Goal: Check status: Check status

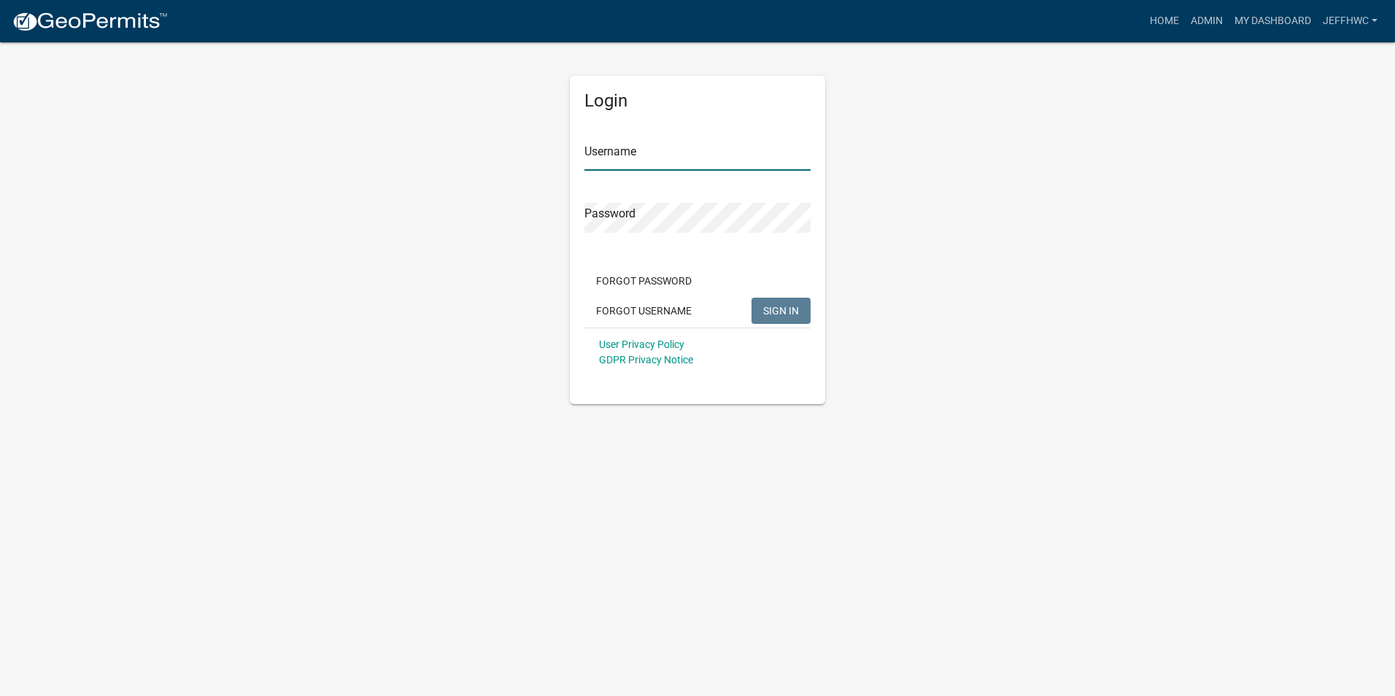
type input "JeffHWC"
click at [773, 314] on span "SIGN IN" at bounding box center [781, 310] width 36 height 12
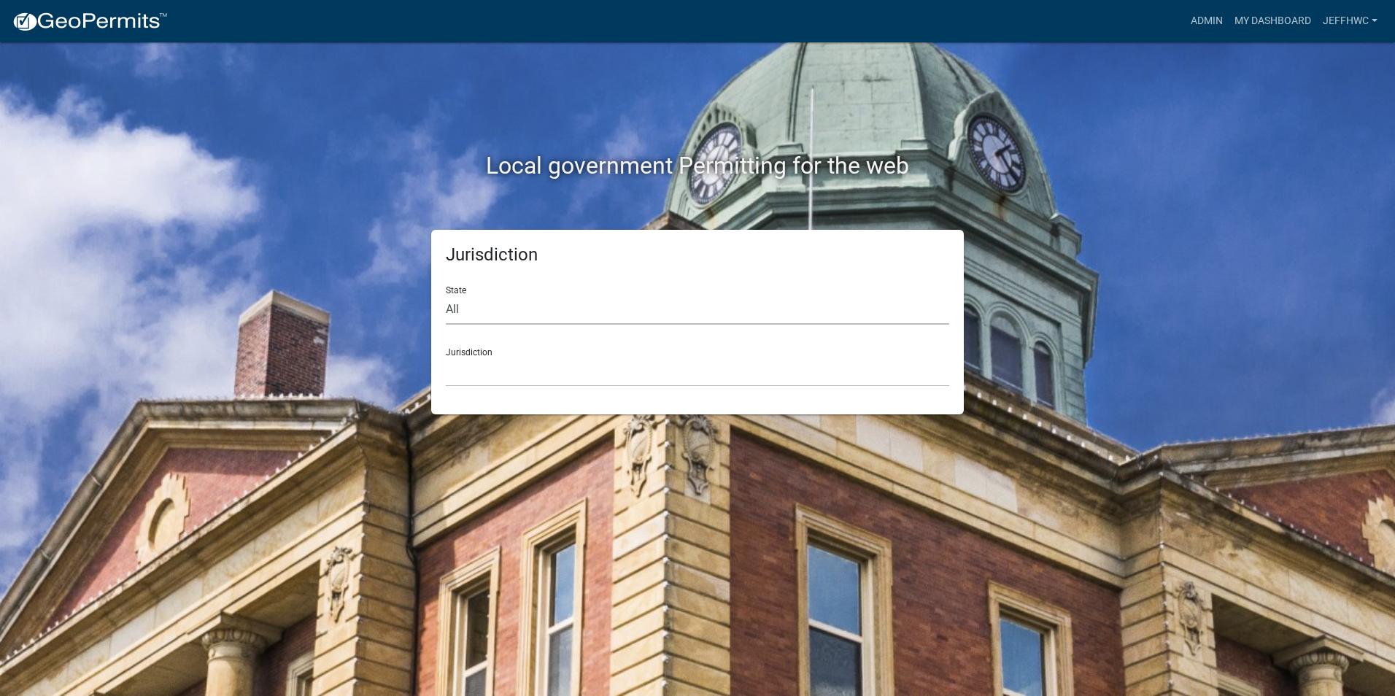
click at [468, 311] on select "All [US_STATE] [US_STATE] [US_STATE] [US_STATE] [US_STATE] [US_STATE] [US_STATE…" at bounding box center [697, 310] width 503 height 30
select select "[US_STATE]"
click at [446, 295] on select "All [US_STATE] [US_STATE] [US_STATE] [US_STATE] [US_STATE] [US_STATE] [US_STATE…" at bounding box center [697, 310] width 503 height 30
click at [483, 384] on select "[GEOGRAPHIC_DATA], [US_STATE] [GEOGRAPHIC_DATA], [US_STATE] [GEOGRAPHIC_DATA], …" at bounding box center [697, 372] width 503 height 30
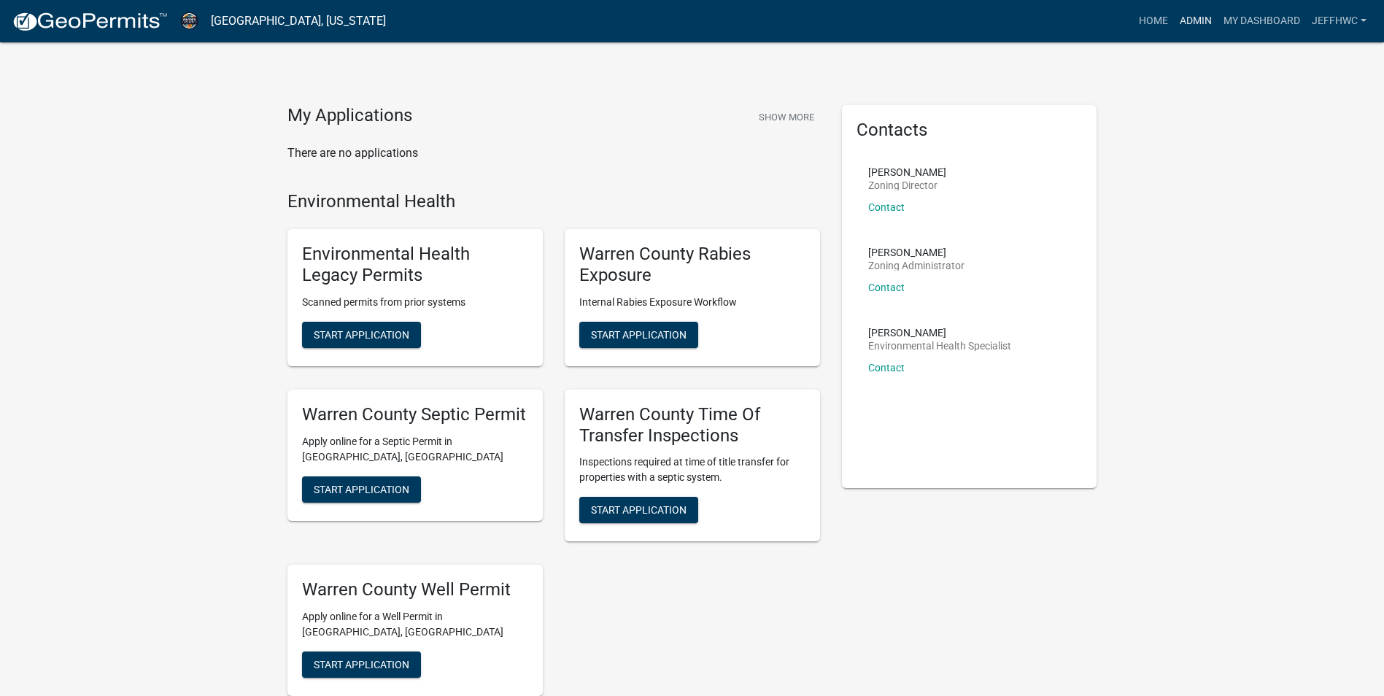
click at [1191, 18] on link "Admin" at bounding box center [1196, 21] width 44 height 28
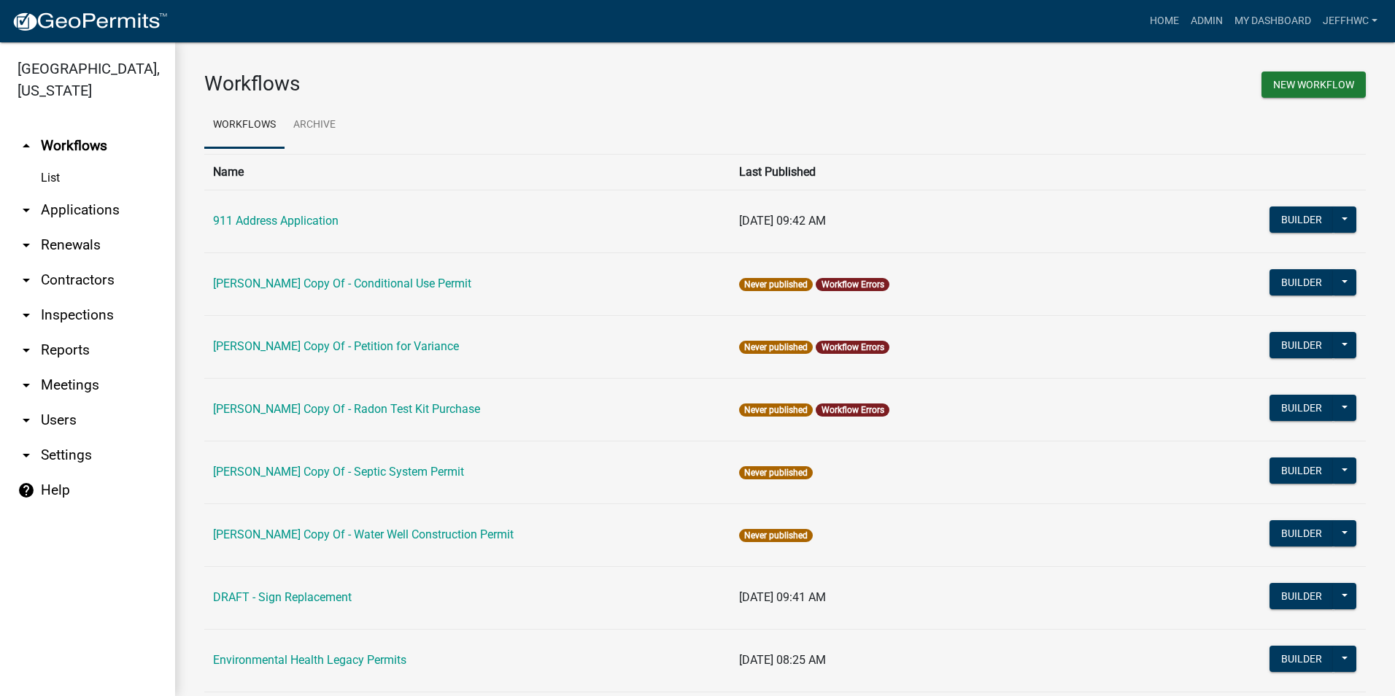
click at [27, 201] on icon "arrow_drop_down" at bounding box center [27, 210] width 18 height 18
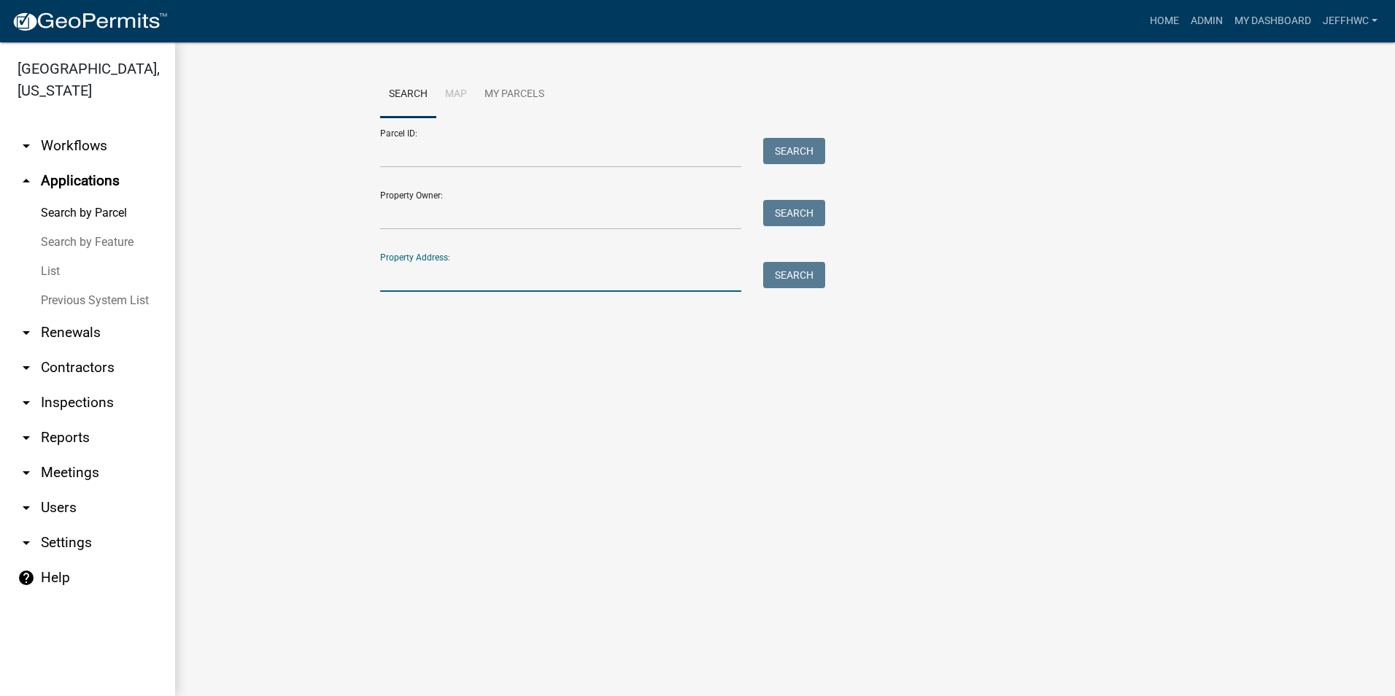
click at [398, 279] on input "Property Address:" at bounding box center [560, 277] width 361 height 30
type input "6146"
click at [800, 277] on button "Search" at bounding box center [794, 275] width 62 height 26
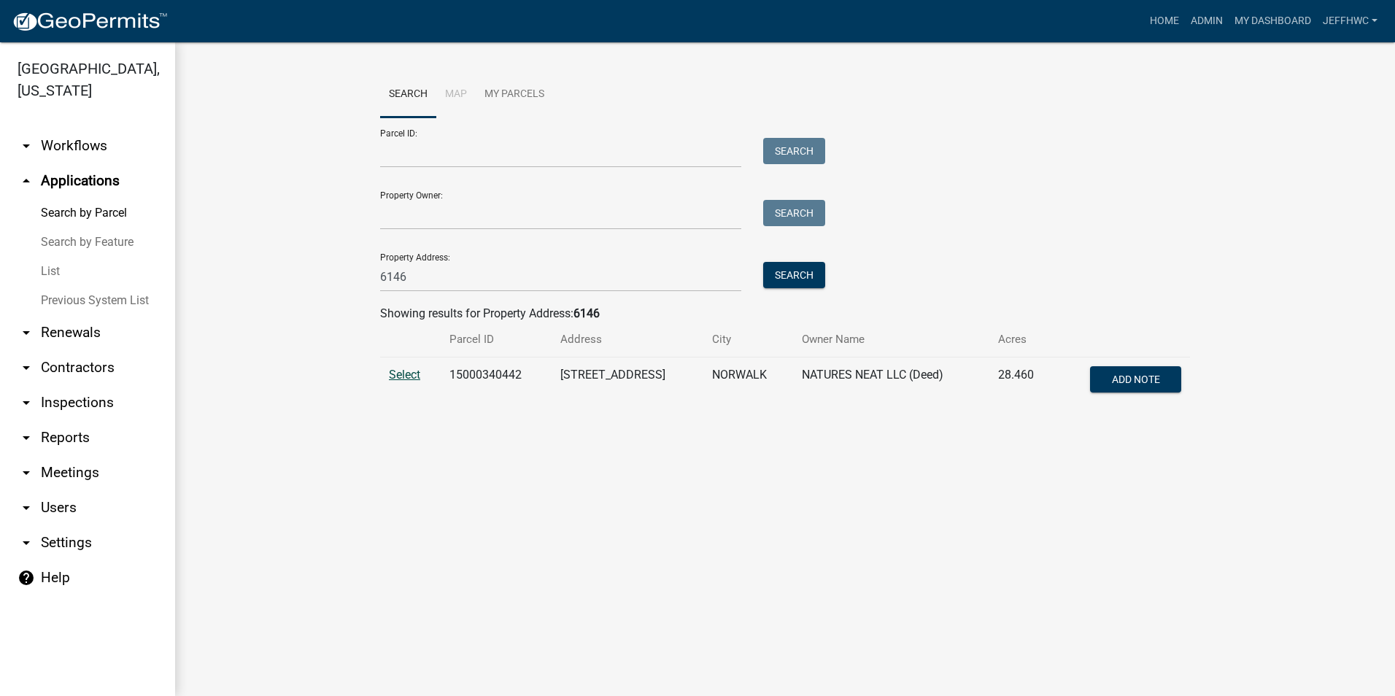
click at [394, 375] on span "Select" at bounding box center [404, 375] width 31 height 14
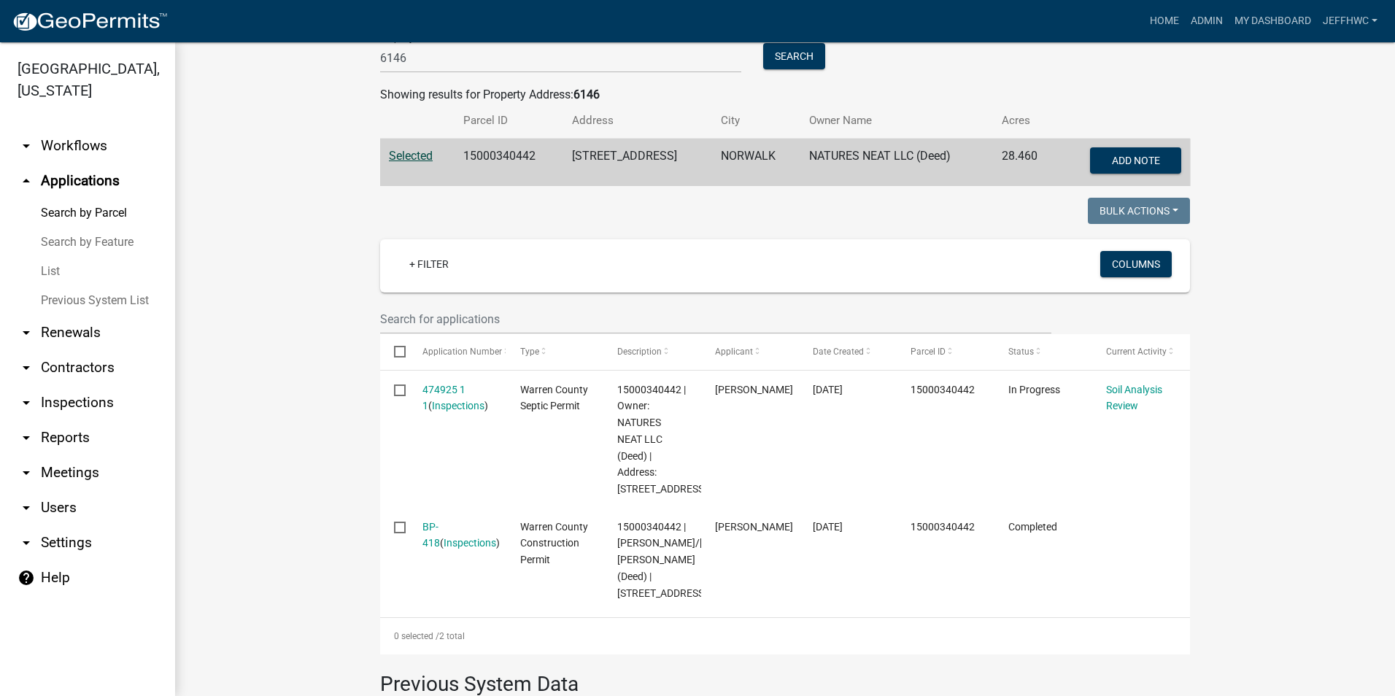
scroll to position [292, 0]
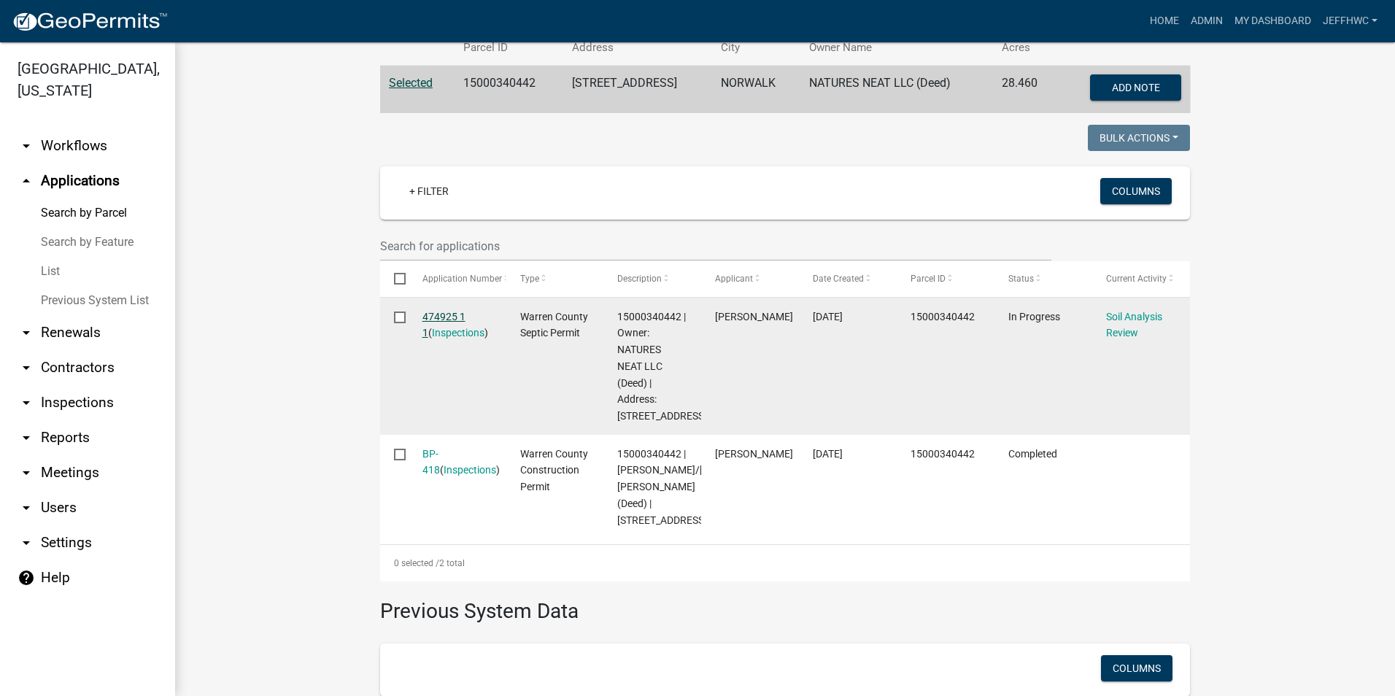
click at [424, 317] on link "474925 1 1" at bounding box center [443, 325] width 43 height 28
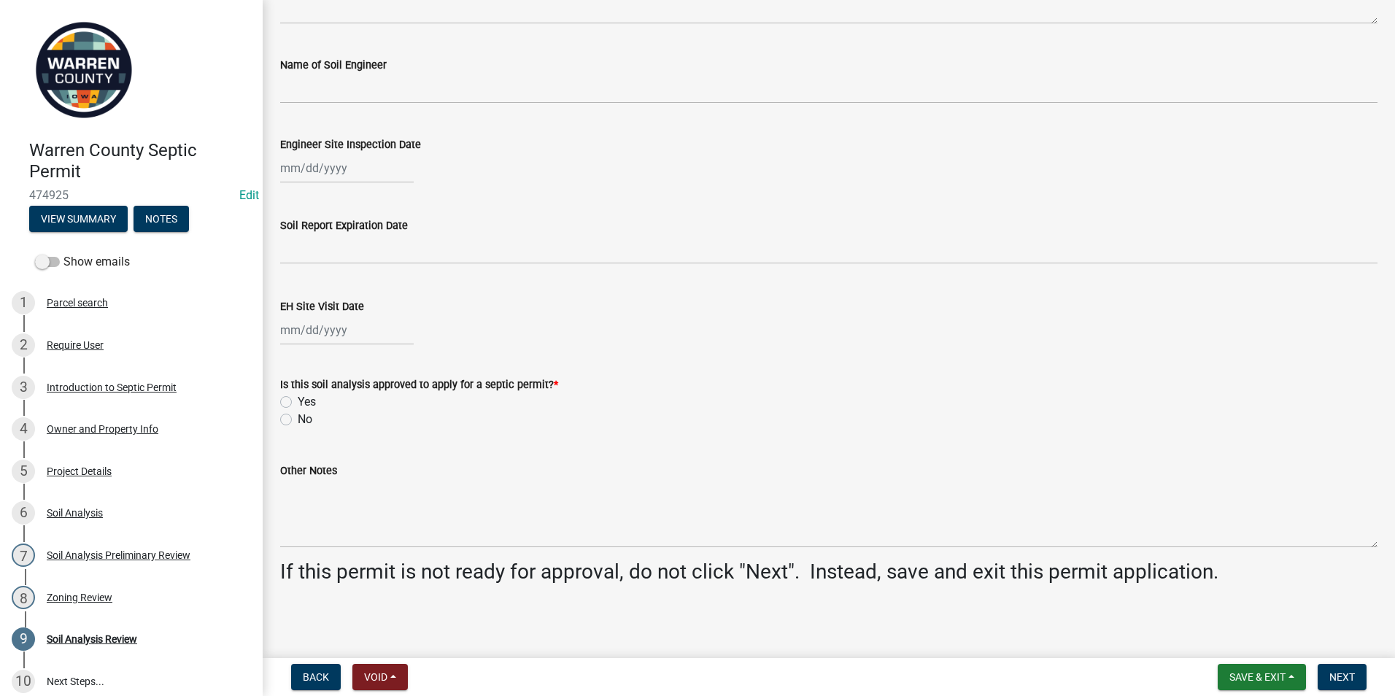
scroll to position [511, 0]
click at [73, 603] on div "8 Zoning Review" at bounding box center [126, 597] width 228 height 23
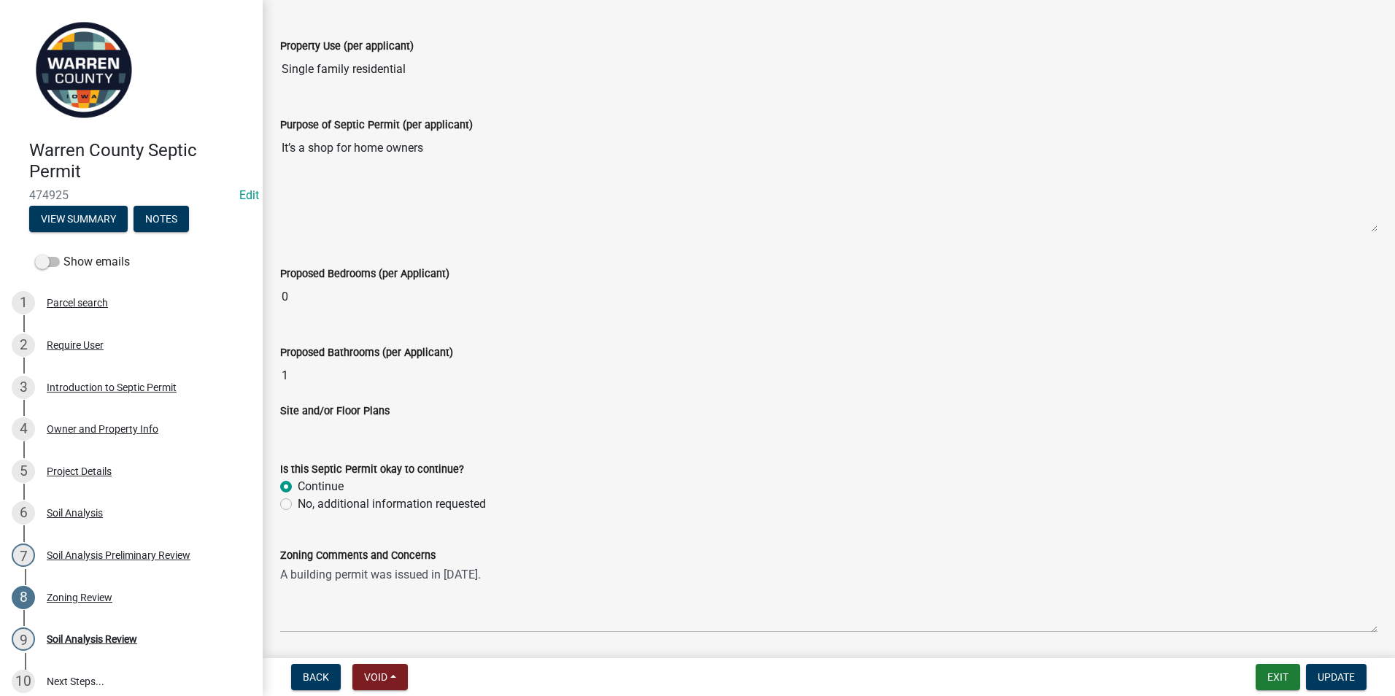
scroll to position [397, 0]
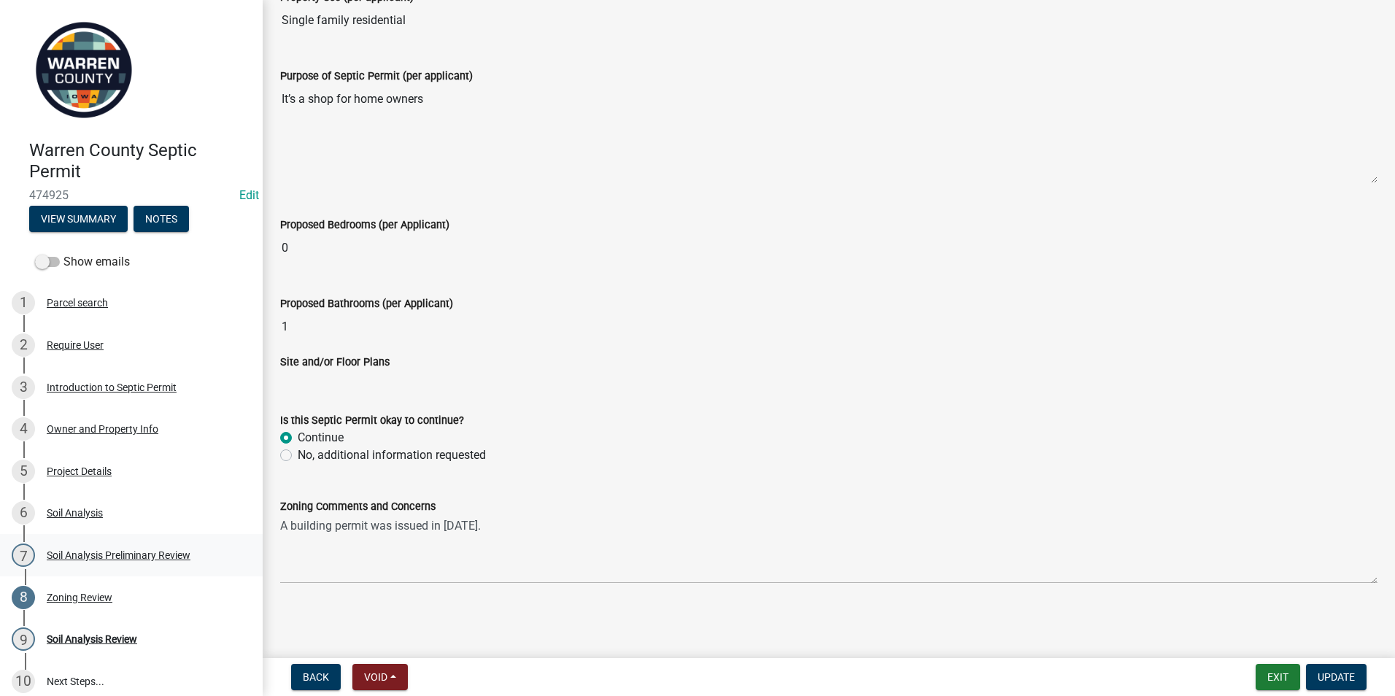
click at [77, 559] on div "Soil Analysis Preliminary Review" at bounding box center [119, 555] width 144 height 10
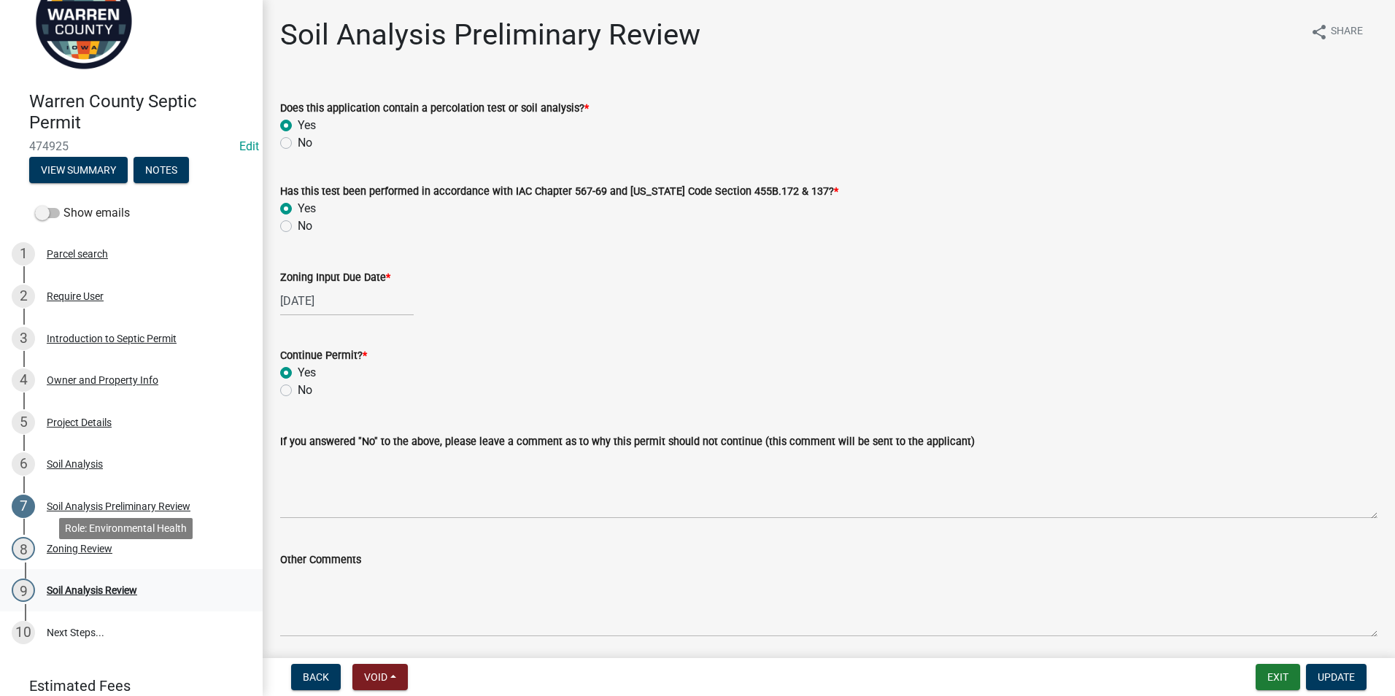
scroll to position [73, 0]
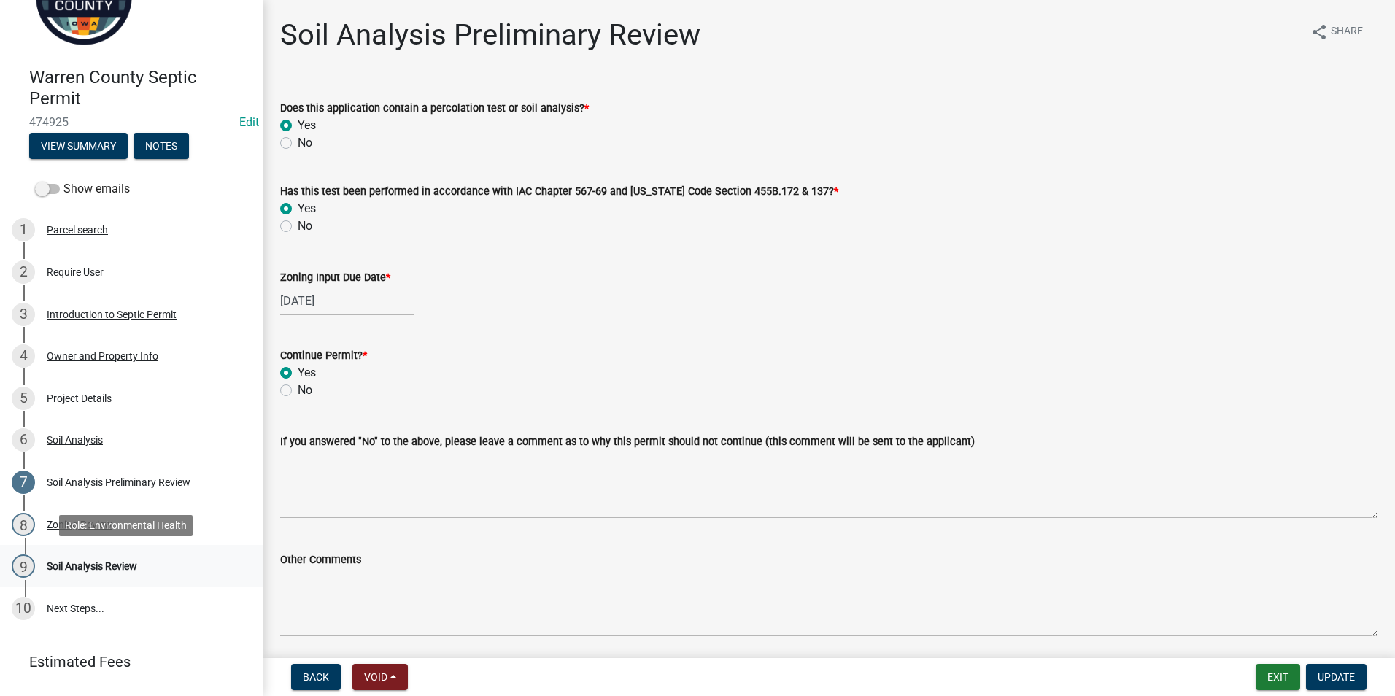
click at [65, 561] on div "Soil Analysis Review" at bounding box center [92, 566] width 90 height 10
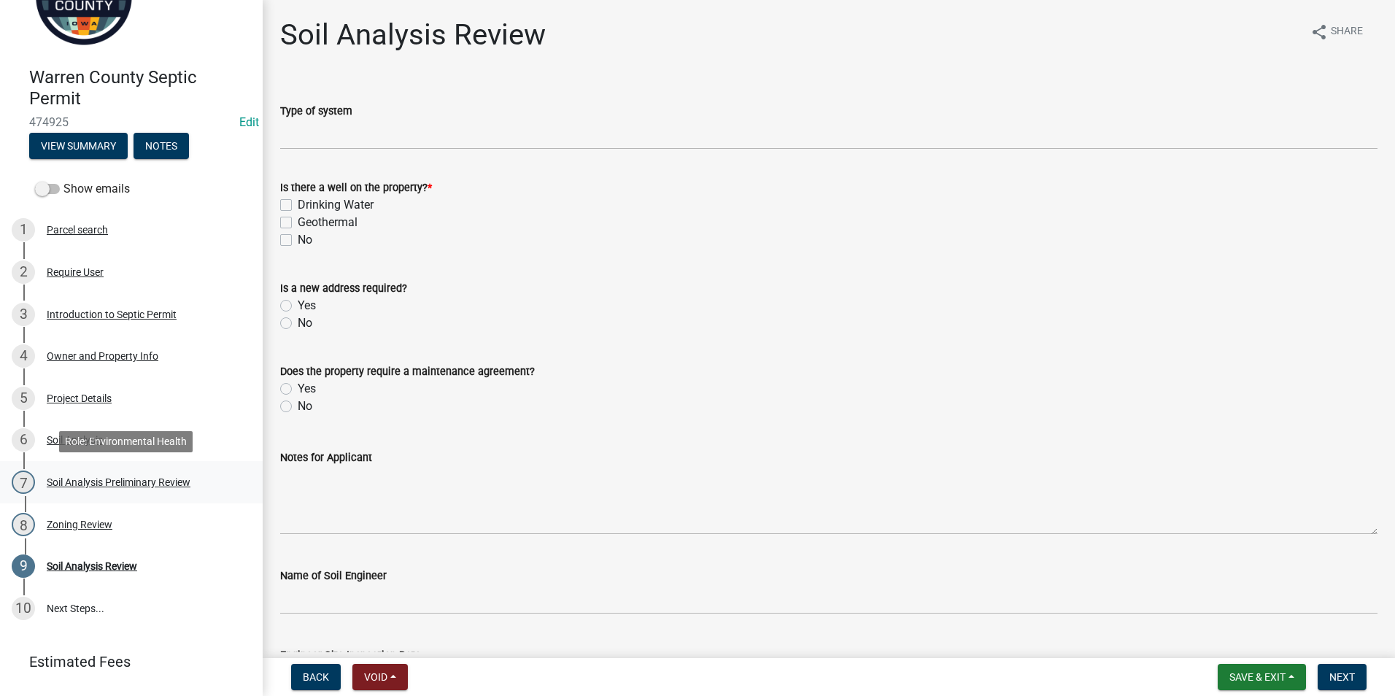
click at [66, 486] on div "Soil Analysis Preliminary Review" at bounding box center [119, 482] width 144 height 10
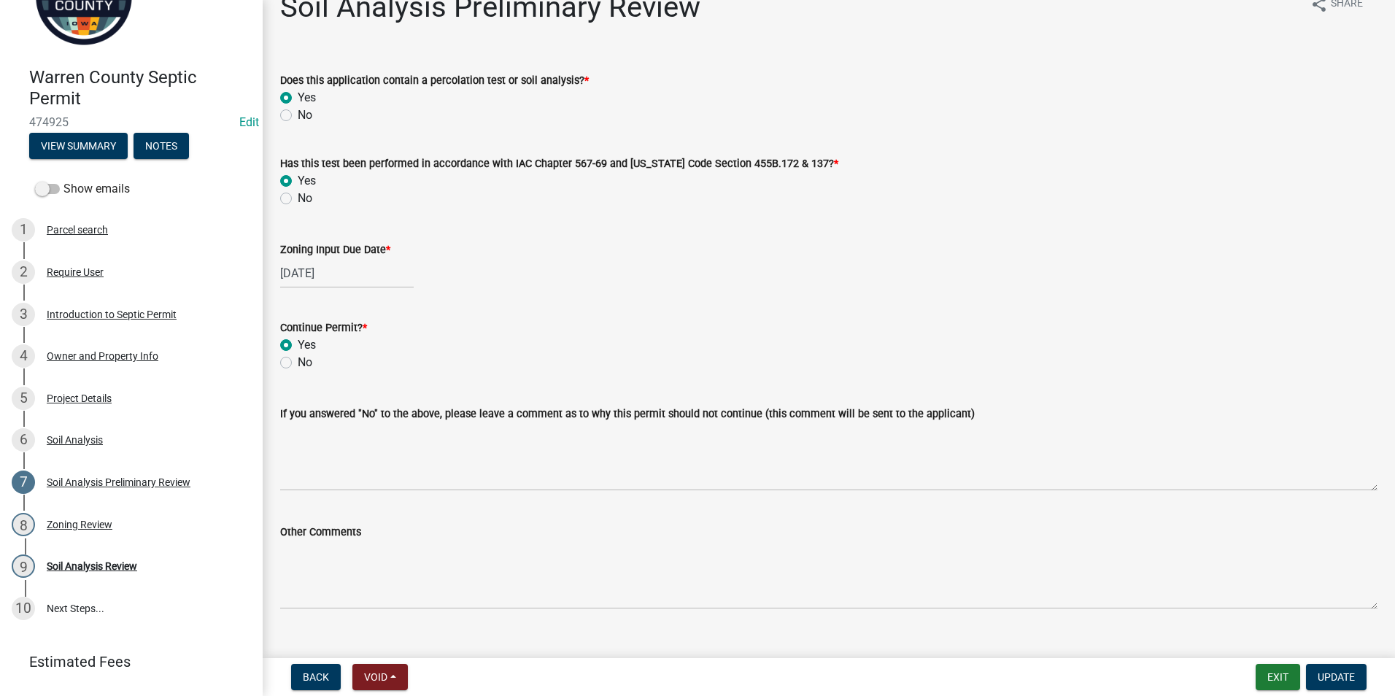
scroll to position [53, 0]
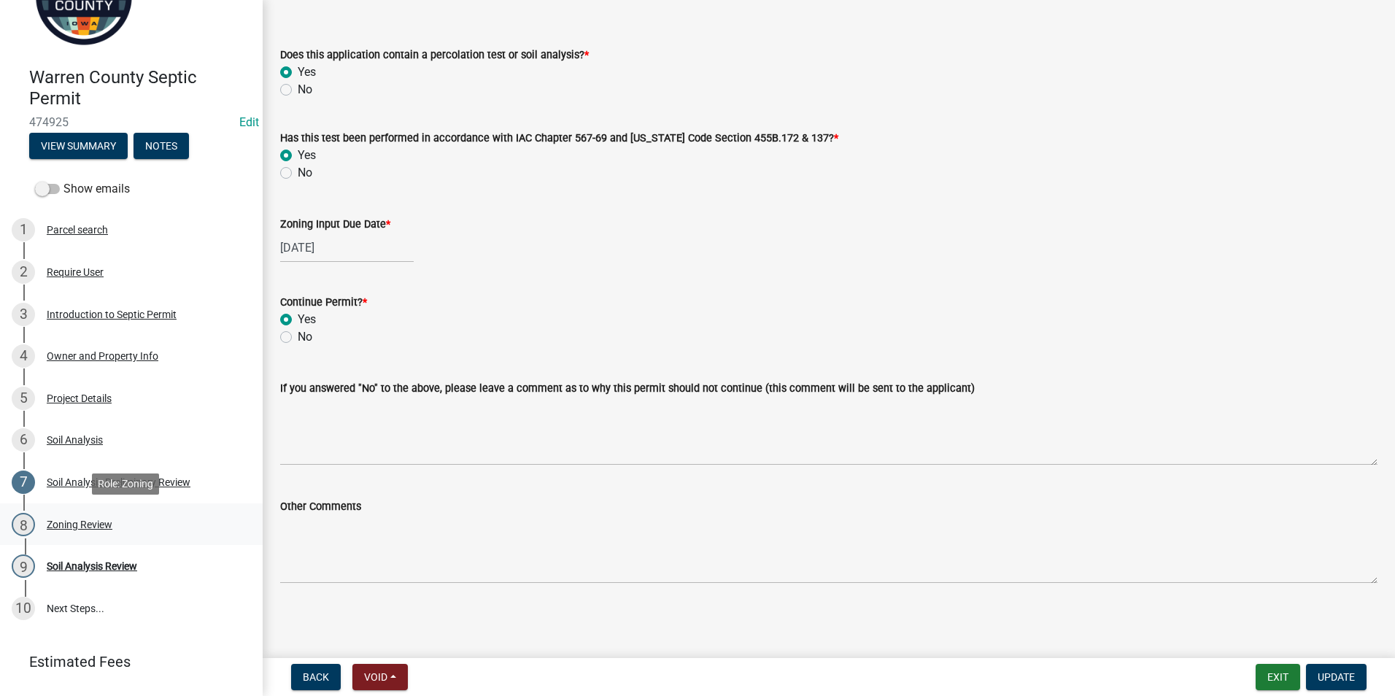
click at [98, 528] on div "Zoning Review" at bounding box center [80, 524] width 66 height 10
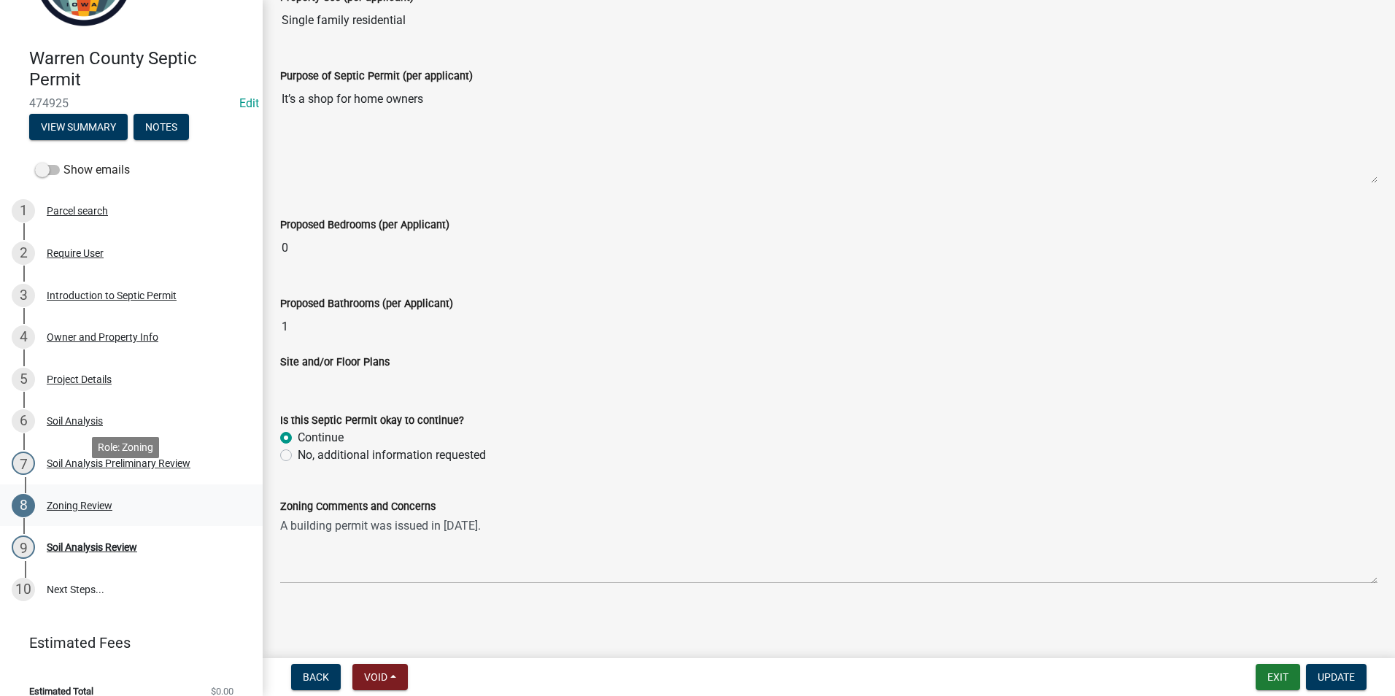
scroll to position [109, 0]
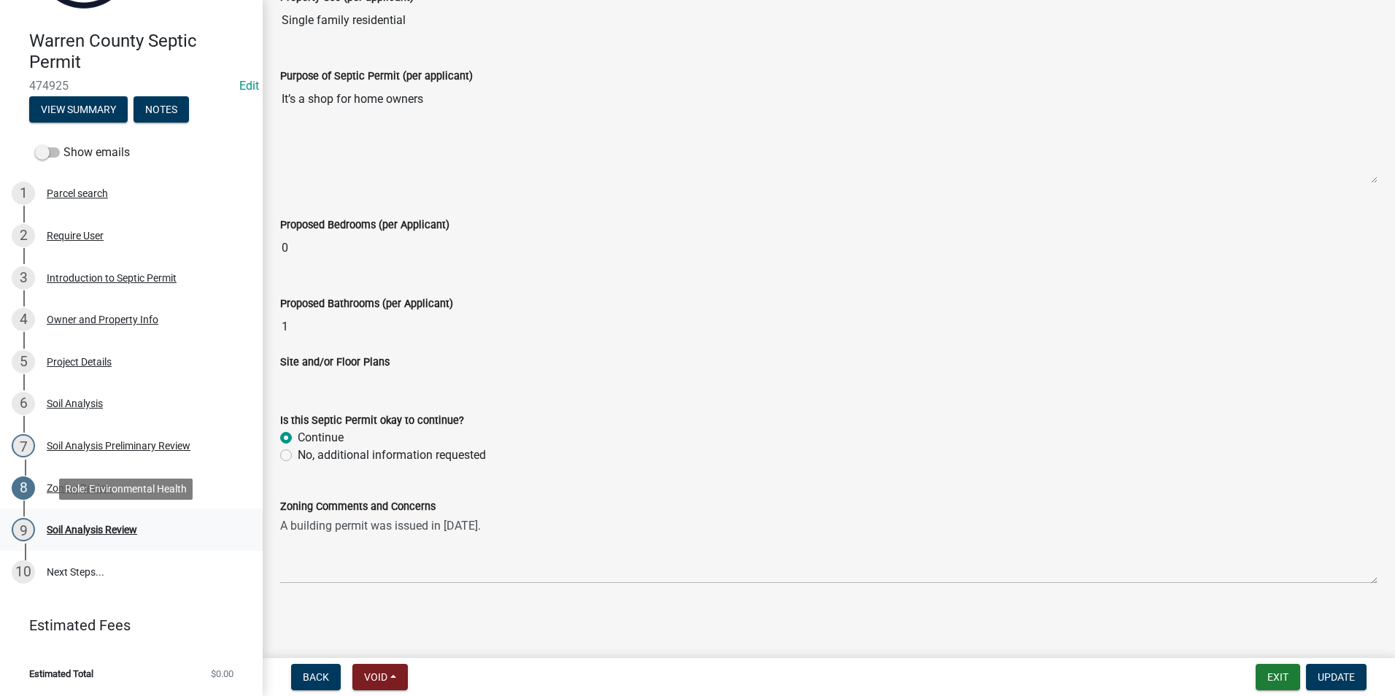
click at [95, 524] on div "Soil Analysis Review" at bounding box center [92, 529] width 90 height 10
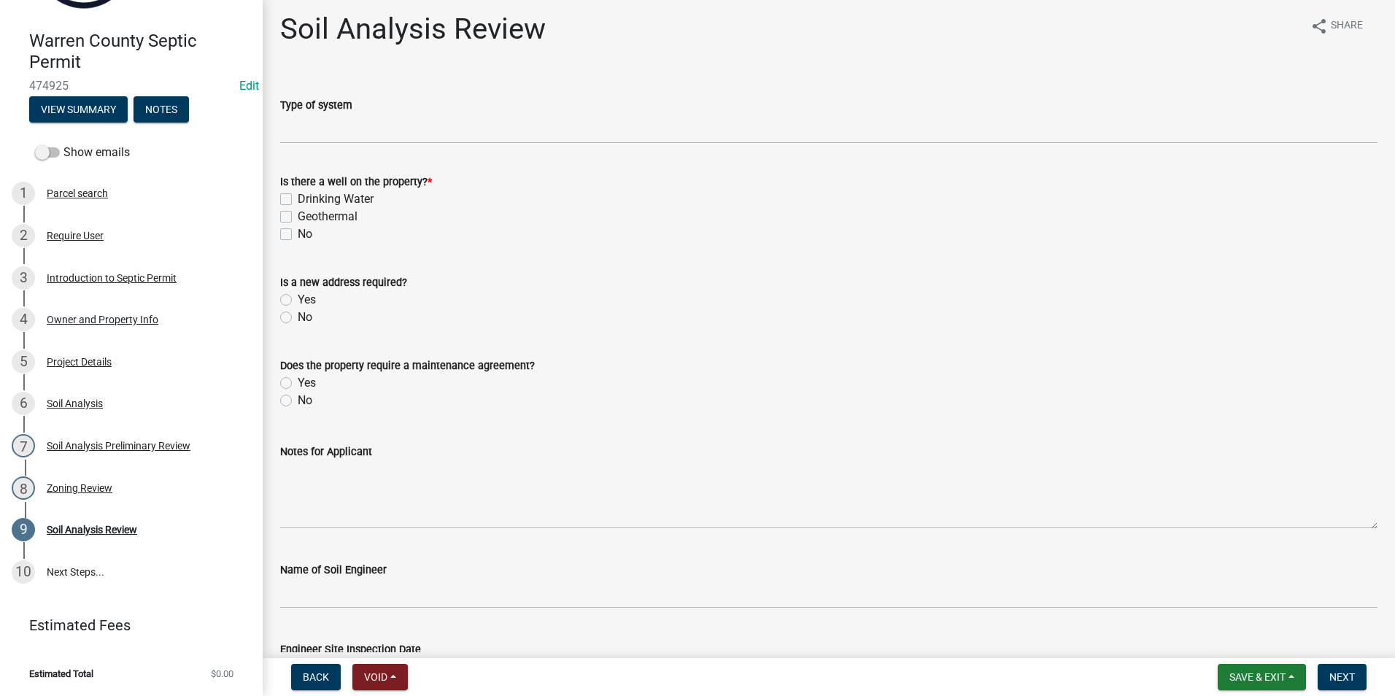
scroll to position [0, 0]
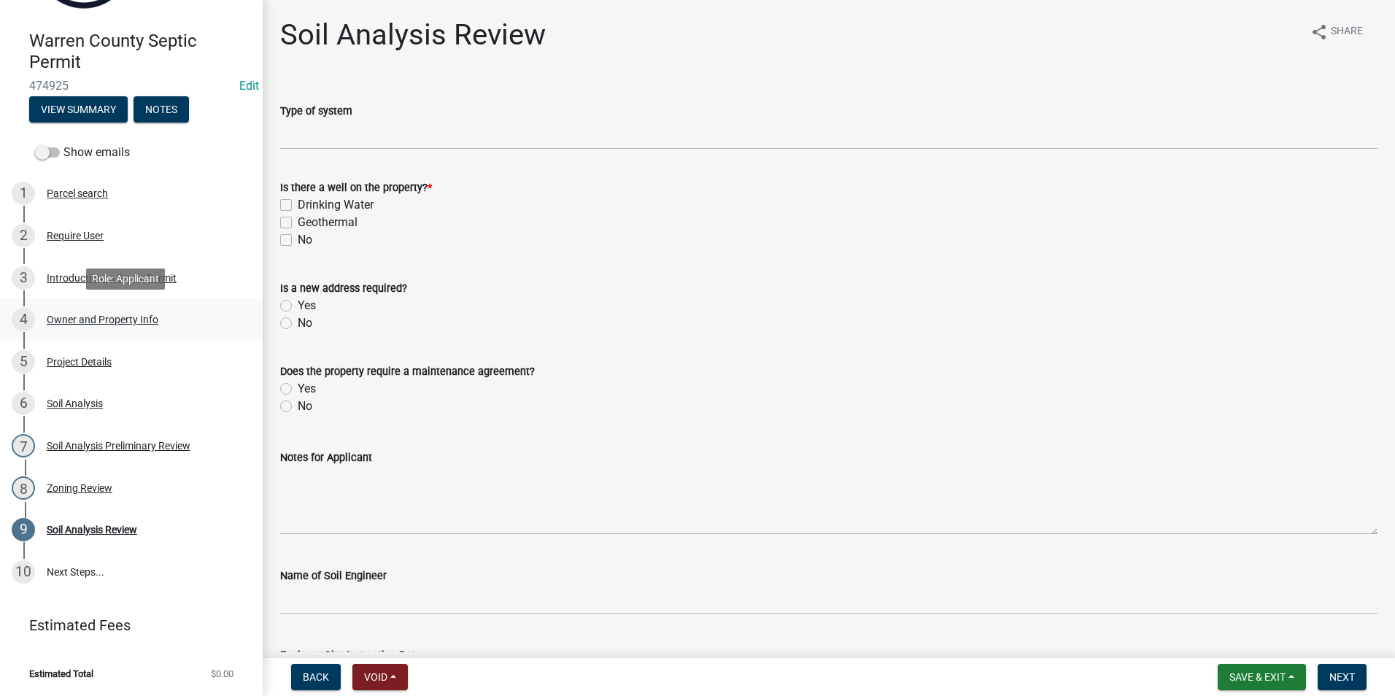
click at [58, 325] on div "Owner and Property Info" at bounding box center [103, 319] width 112 height 10
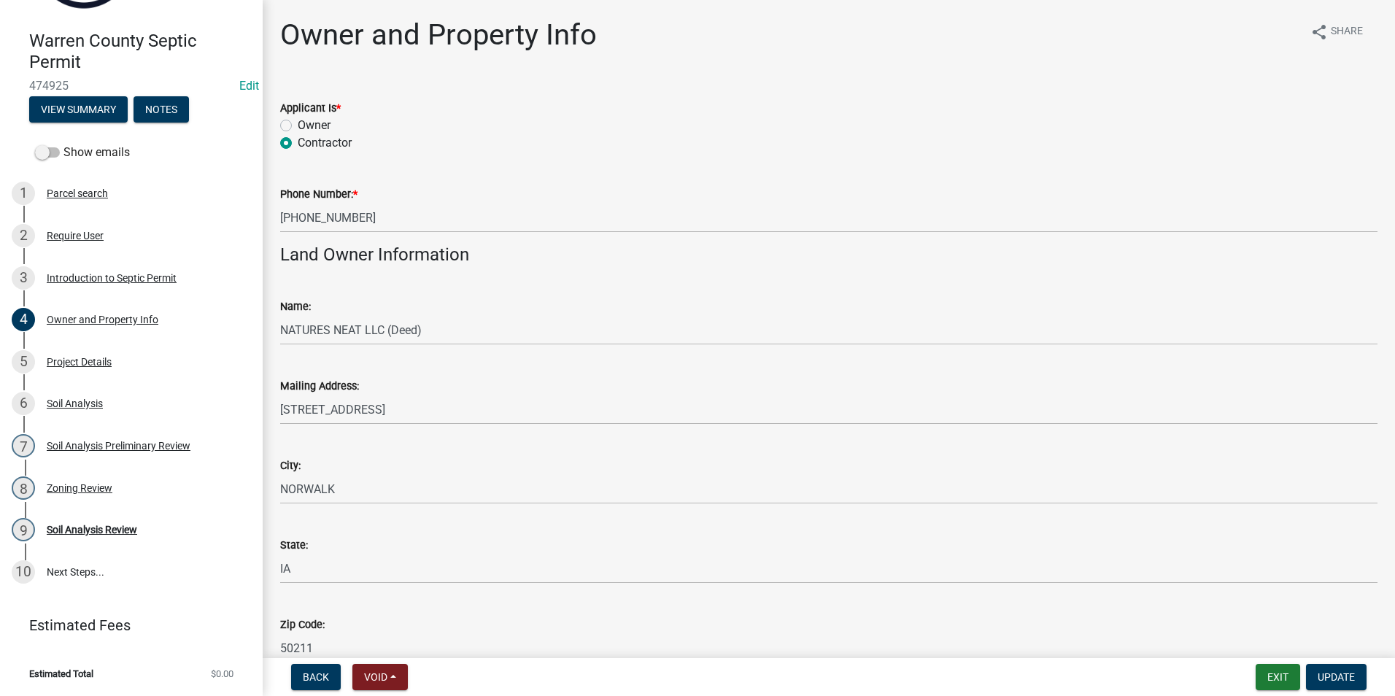
scroll to position [109, 0]
